Goal: Contribute content

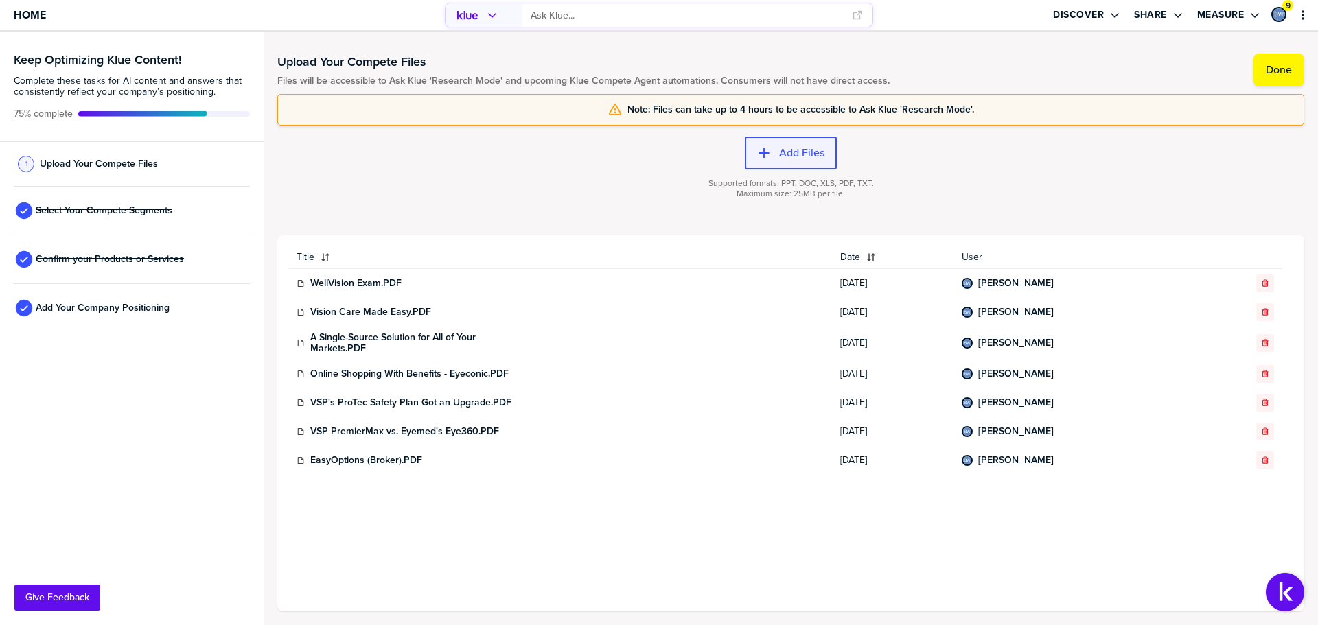
click at [798, 146] on label "Add Files" at bounding box center [801, 153] width 45 height 14
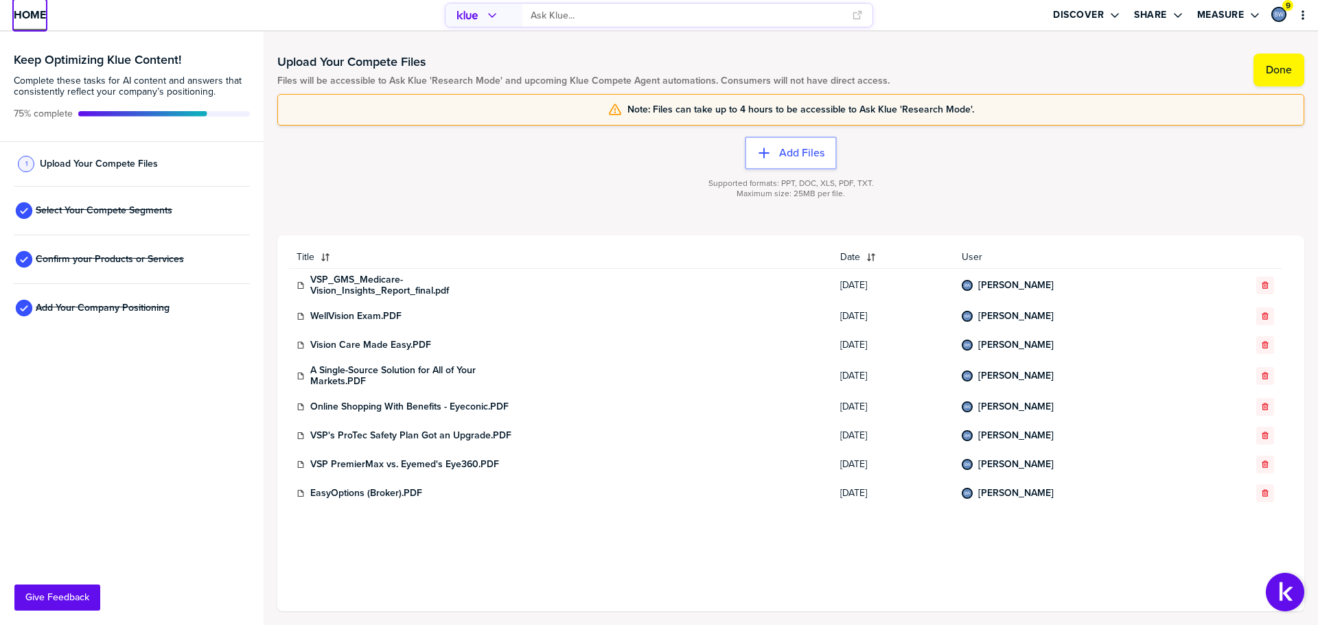
click at [36, 21] on span "Home" at bounding box center [30, 15] width 32 height 12
click at [785, 150] on label "Add Files" at bounding box center [801, 153] width 45 height 14
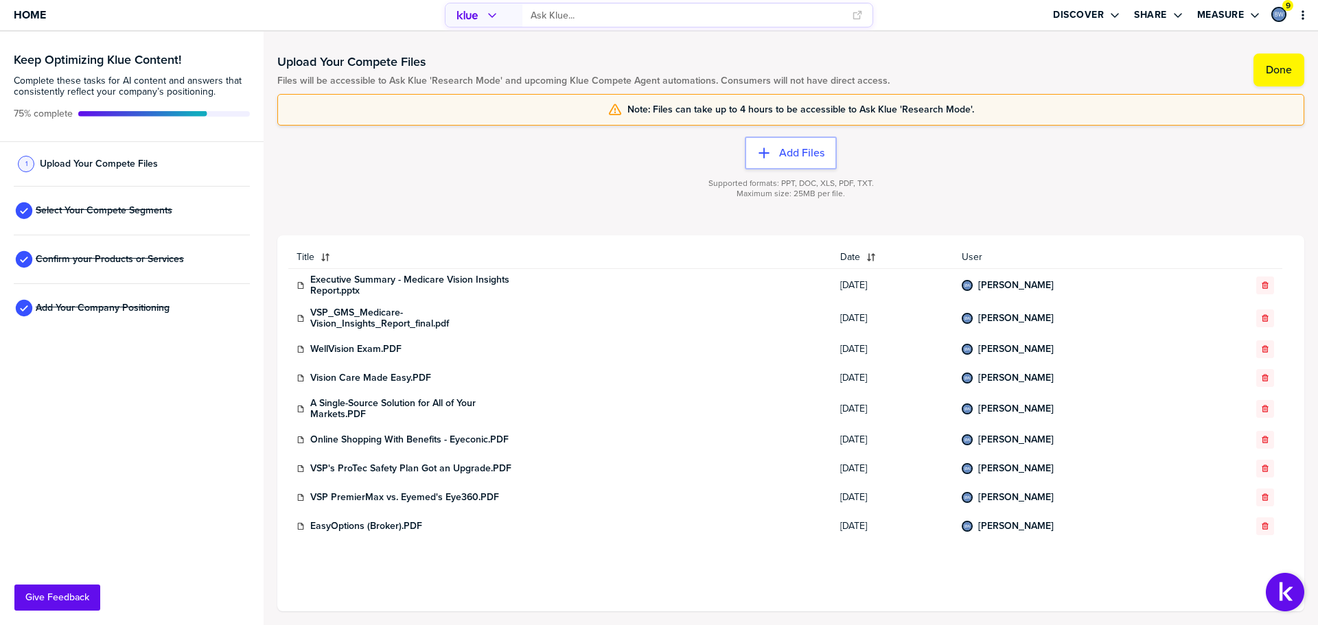
click at [5, 4] on div "Home" at bounding box center [219, 15] width 439 height 30
click at [23, 10] on span "Home" at bounding box center [30, 15] width 32 height 12
